Goal: Task Accomplishment & Management: Use online tool/utility

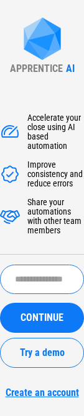
scroll to position [46, 0]
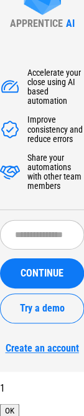
click at [9, 406] on button "OK" at bounding box center [9, 409] width 19 height 13
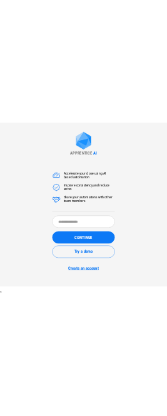
scroll to position [0, 0]
